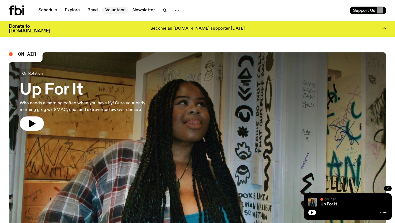
click at [106, 11] on link "Volunteer" at bounding box center [115, 11] width 26 height 8
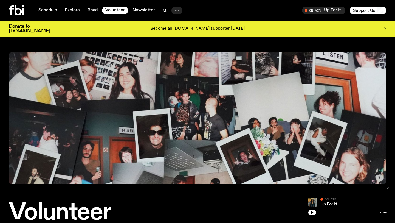
click at [174, 11] on icon "button" at bounding box center [177, 10] width 7 height 7
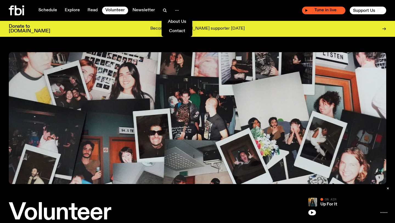
click at [276, 14] on div "Tune in live" at bounding box center [323, 11] width 43 height 8
click at [276, 8] on span "Tune in live" at bounding box center [325, 10] width 35 height 4
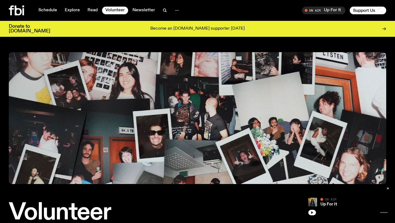
click at [276, 186] on icon "button" at bounding box center [311, 212] width 3 height 3
click at [276, 186] on link "Up For It" at bounding box center [328, 204] width 17 height 4
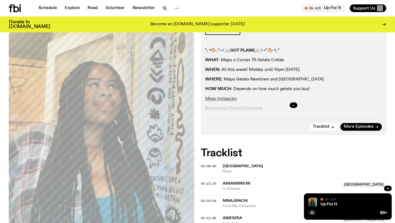
scroll to position [95, 0]
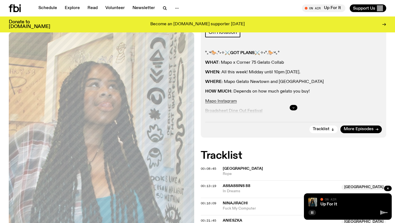
click at [276, 106] on icon "button" at bounding box center [293, 107] width 3 height 3
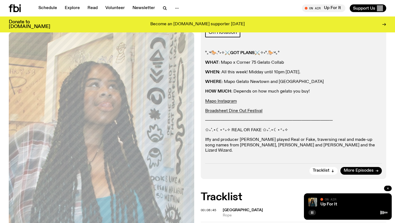
click at [276, 186] on icon "button" at bounding box center [387, 187] width 3 height 3
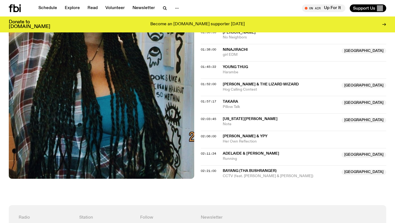
scroll to position [611, 0]
click at [228, 12] on div "On Air Up For It Tune in live Support Us" at bounding box center [293, 8] width 186 height 8
